Goal: Find specific page/section: Find specific page/section

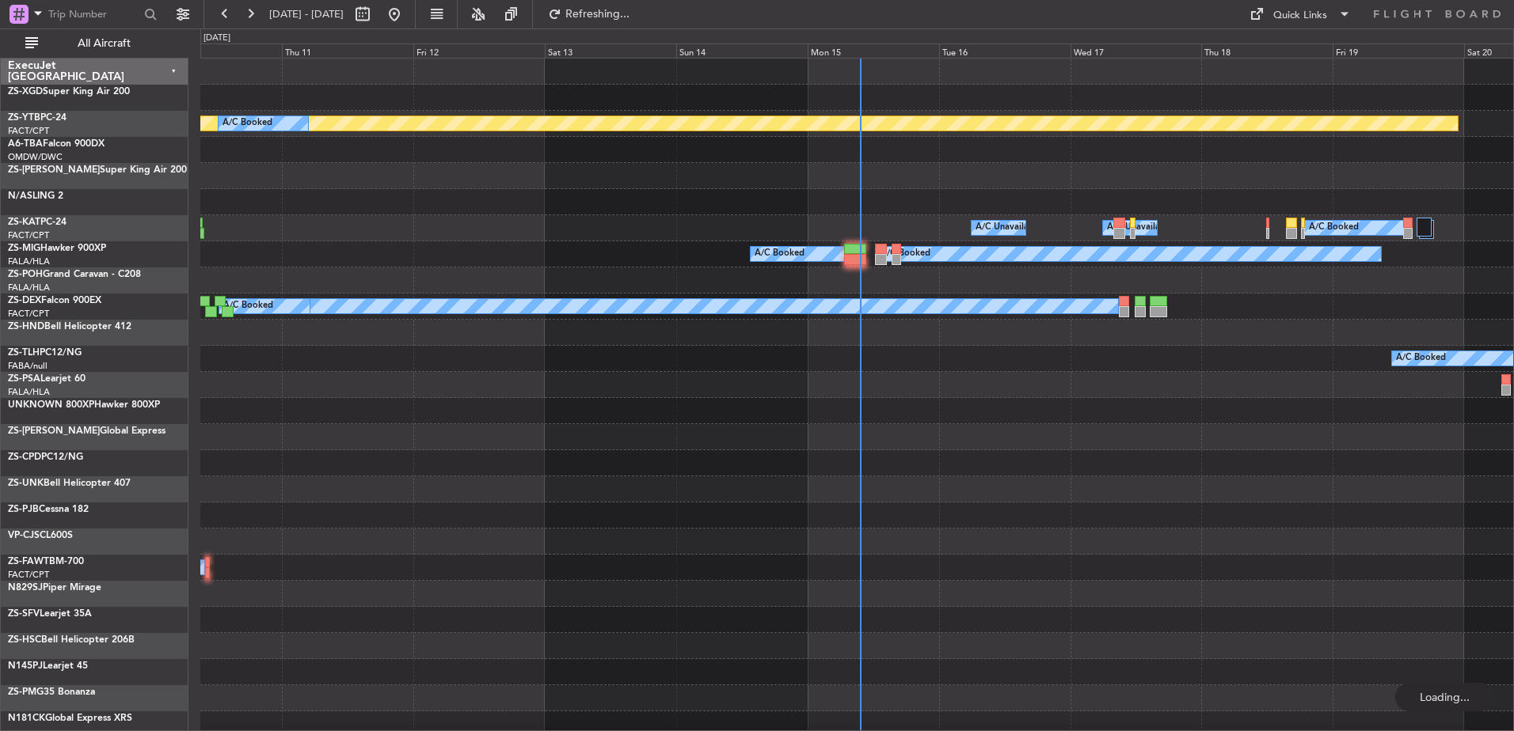
click at [834, 47] on div "Mon 15" at bounding box center [872, 51] width 131 height 14
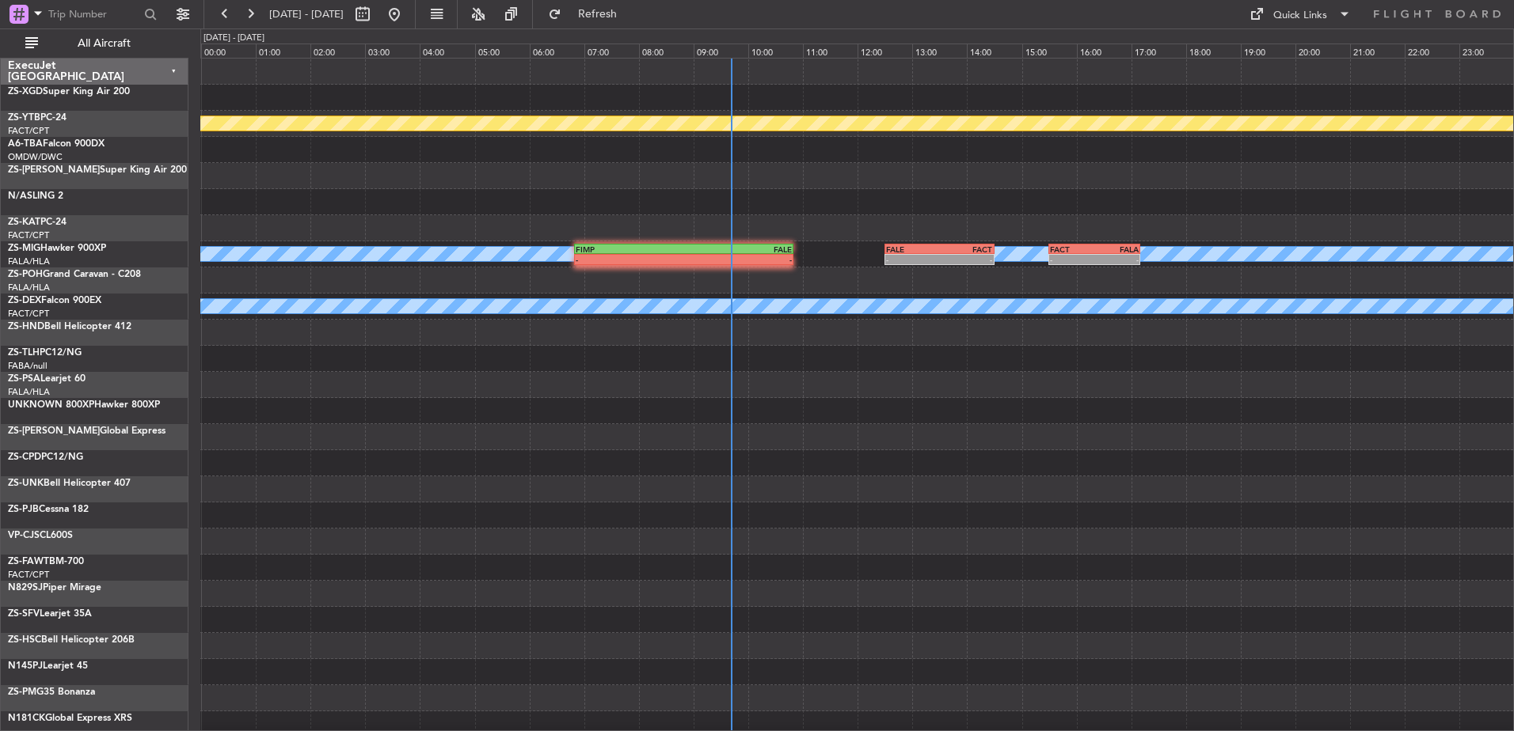
click at [114, 29] on div "All Aircraft" at bounding box center [101, 42] width 203 height 29
click at [97, 40] on span "All Aircraft" at bounding box center [104, 43] width 126 height 11
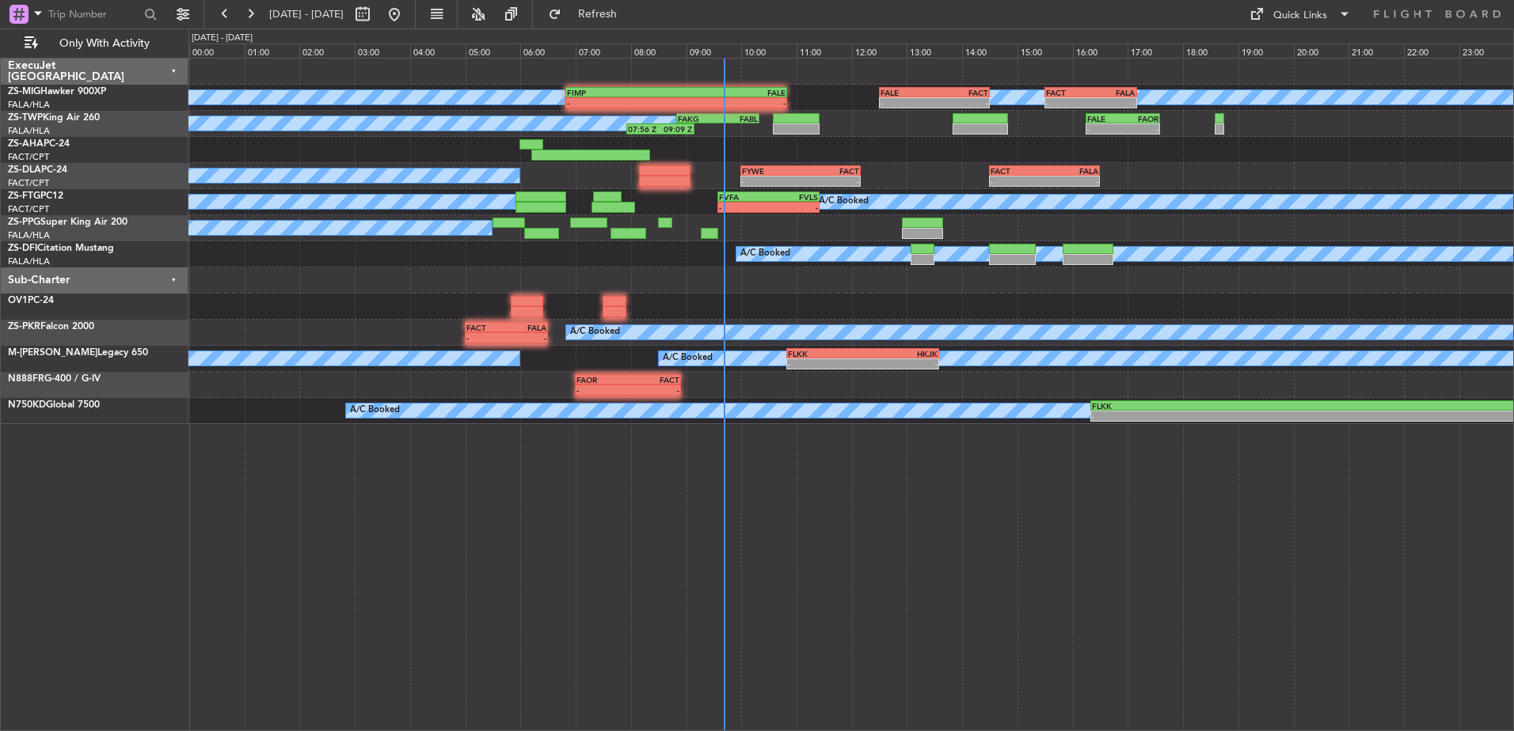
click at [174, 277] on div "Sub-Charter" at bounding box center [95, 281] width 188 height 26
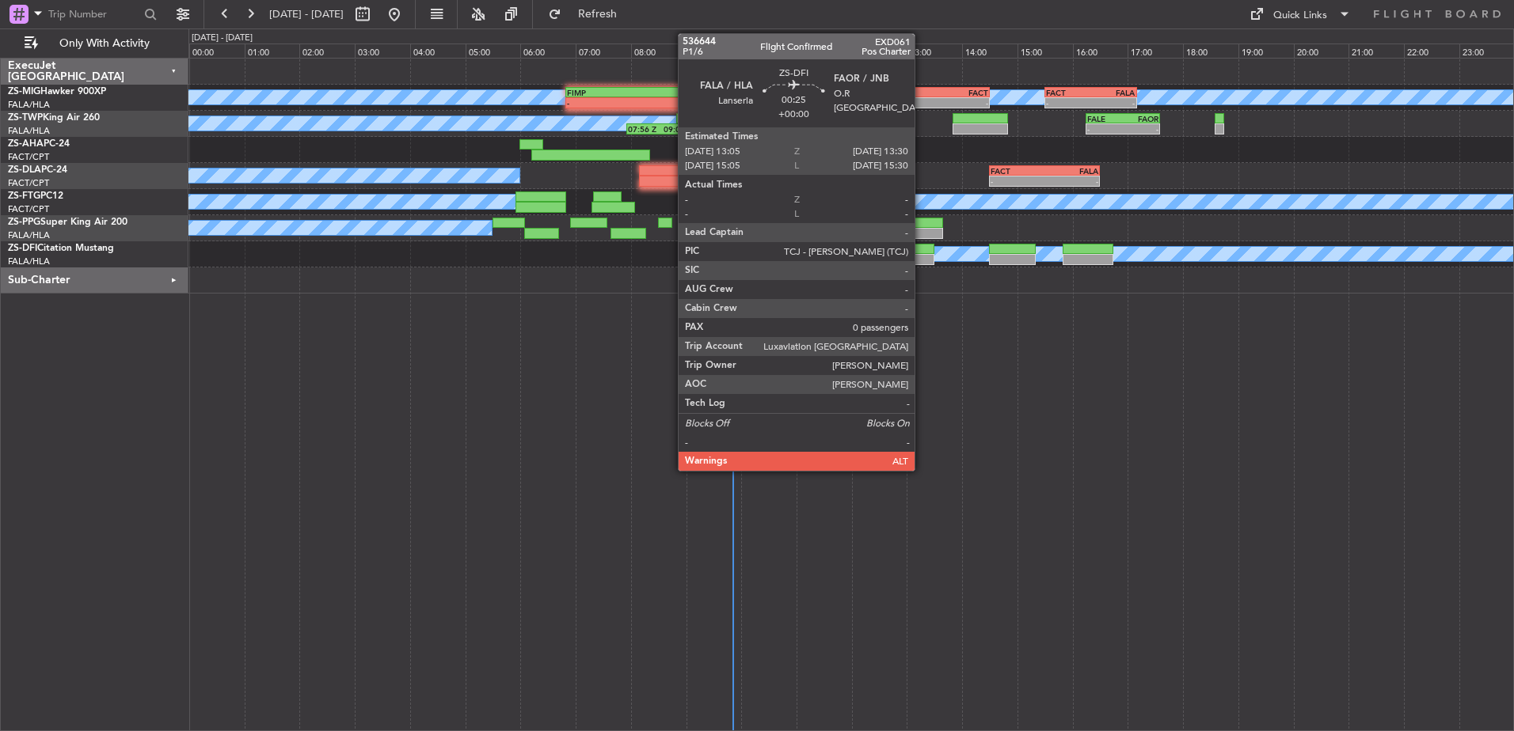
click at [921, 260] on div at bounding box center [922, 259] width 24 height 11
click at [920, 255] on div at bounding box center [922, 259] width 24 height 11
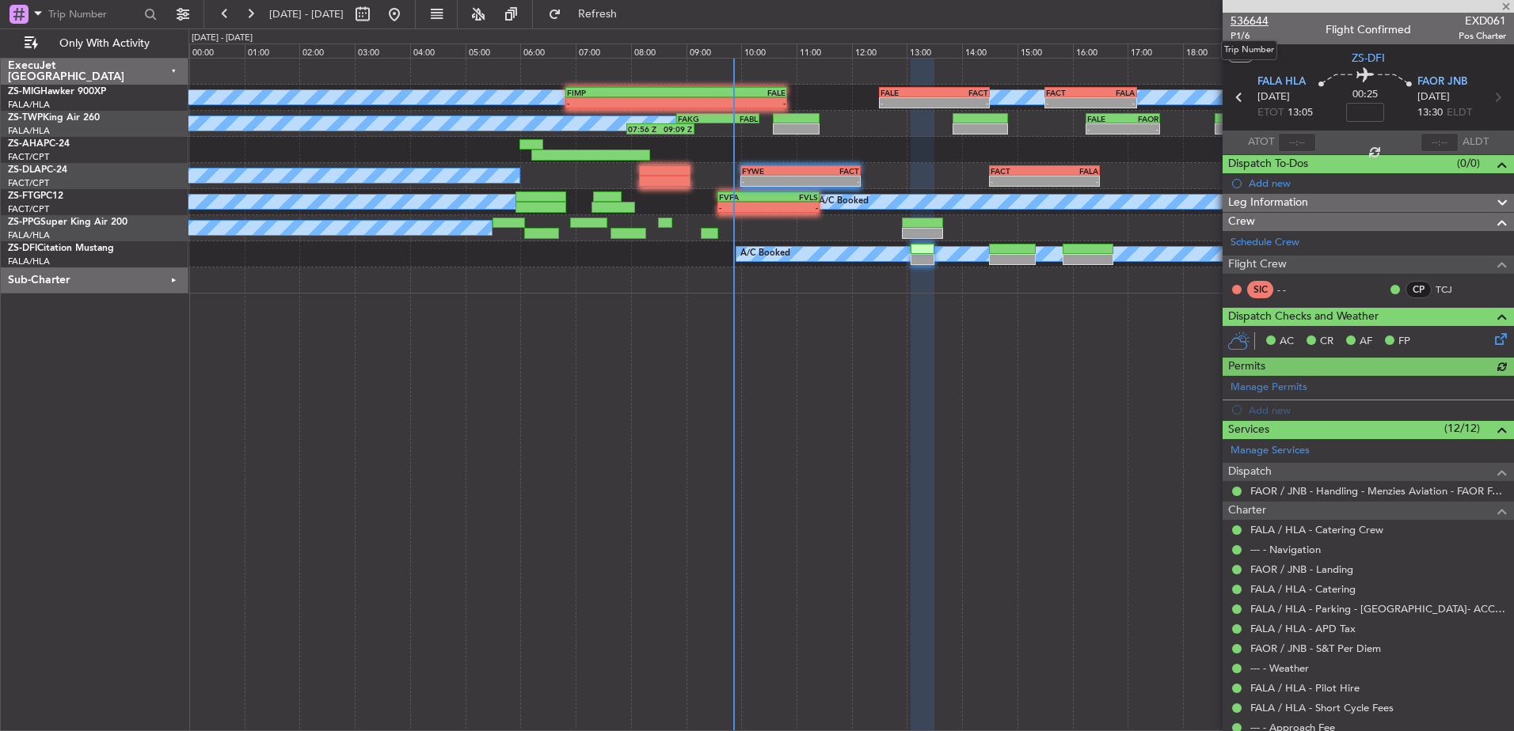
click at [1248, 18] on span "536644" at bounding box center [1249, 21] width 38 height 17
